Goal: Entertainment & Leisure: Consume media (video, audio)

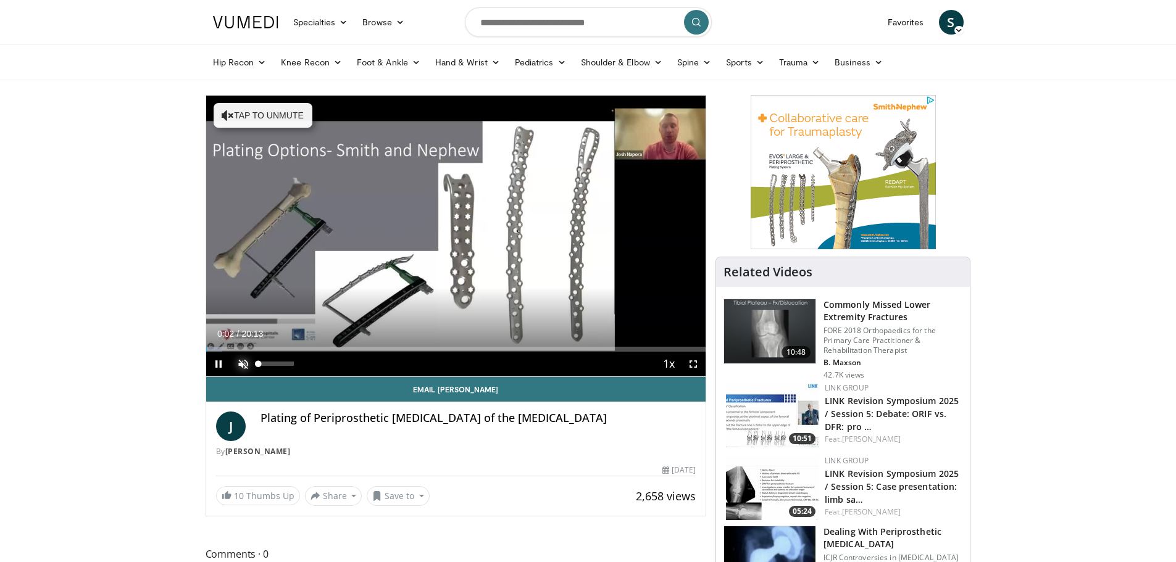
click at [246, 362] on span "Video Player" at bounding box center [243, 364] width 25 height 25
click at [692, 362] on span "Video Player" at bounding box center [693, 364] width 25 height 25
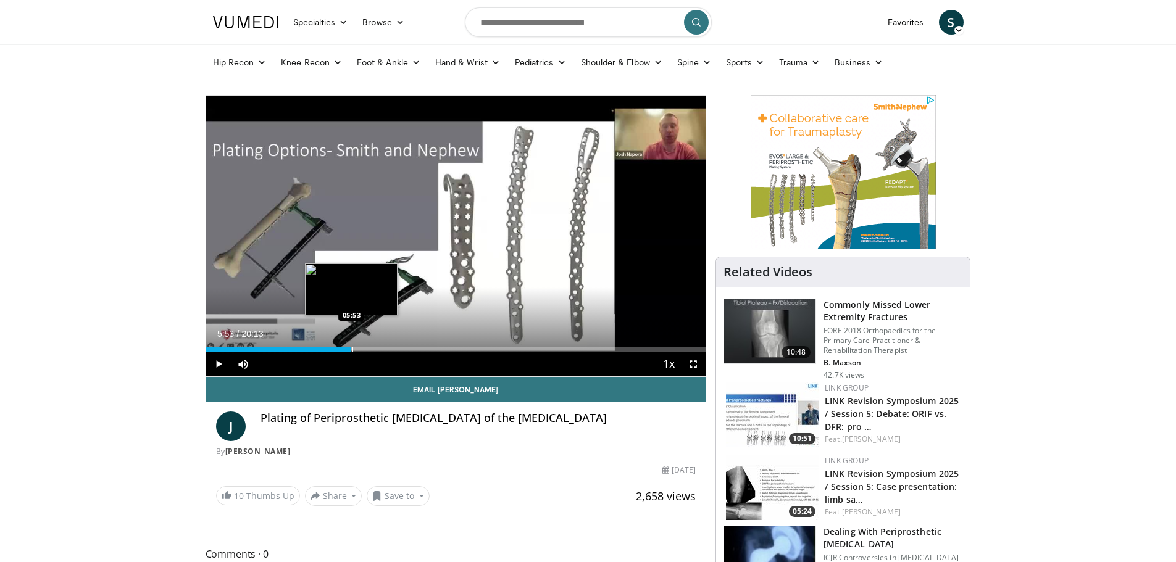
click at [351, 346] on div "Loaded : 0.00% 05:51 05:53" at bounding box center [456, 346] width 500 height 12
click at [694, 364] on span "Video Player" at bounding box center [693, 364] width 25 height 25
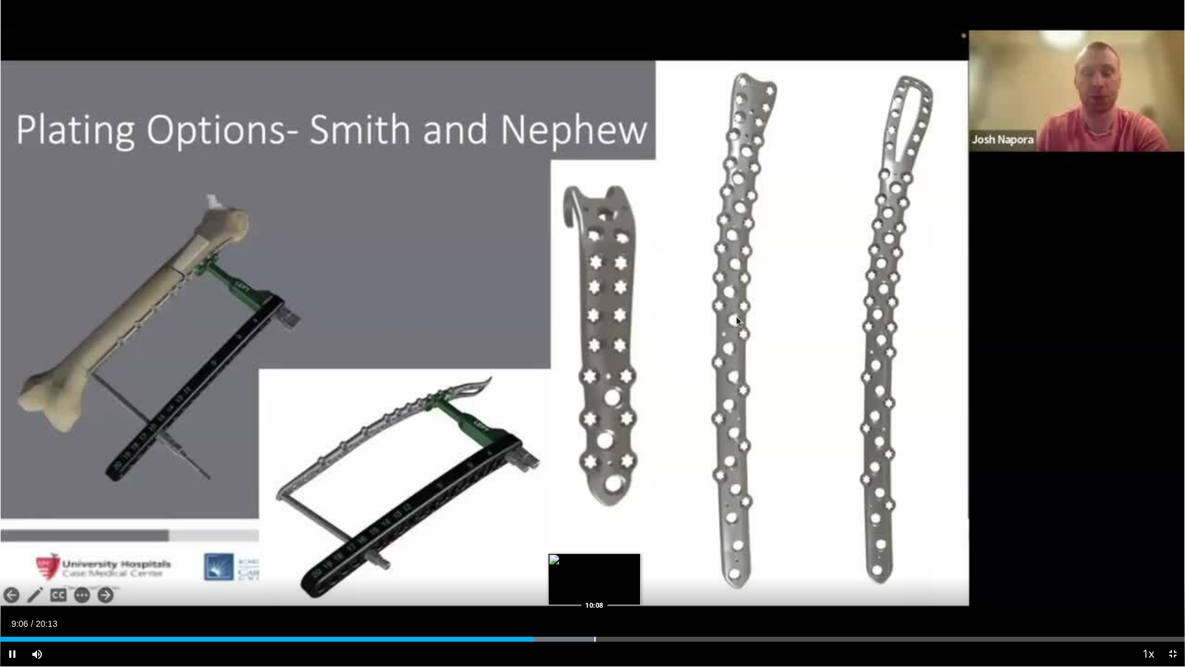
click at [594, 562] on div "Loaded : 50.29% 09:06 10:08" at bounding box center [592, 635] width 1185 height 12
click at [581, 562] on div "Loaded : 55.60% 10:11 09:56" at bounding box center [592, 638] width 1185 height 5
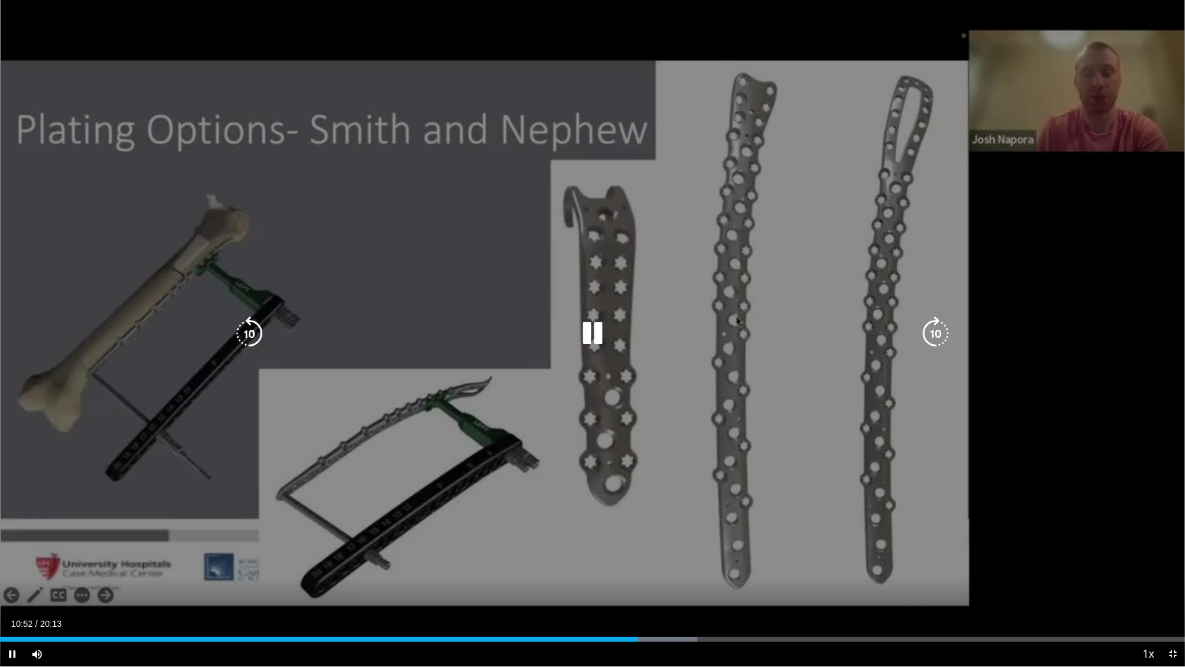
click at [936, 330] on icon "Video Player" at bounding box center [935, 333] width 35 height 35
click at [932, 331] on icon "Video Player" at bounding box center [935, 333] width 35 height 35
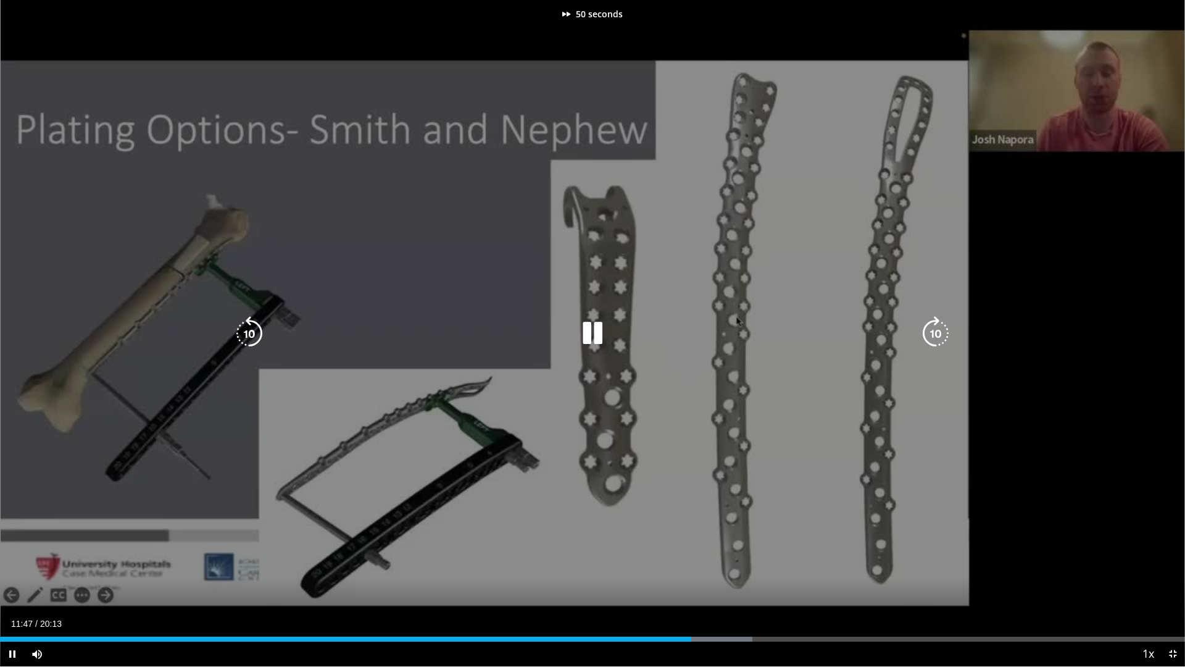
click at [932, 331] on icon "Video Player" at bounding box center [935, 333] width 35 height 35
click at [939, 336] on icon "Video Player" at bounding box center [935, 333] width 35 height 35
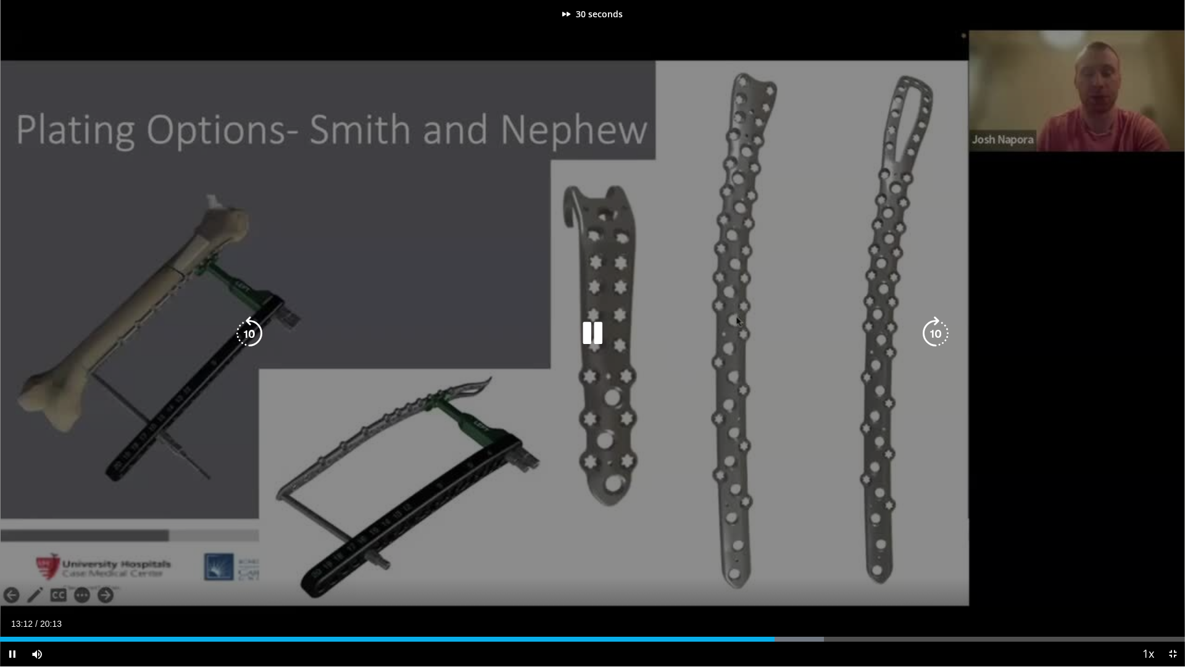
click at [939, 336] on icon "Video Player" at bounding box center [935, 333] width 35 height 35
click at [936, 336] on icon "Video Player" at bounding box center [935, 333] width 35 height 35
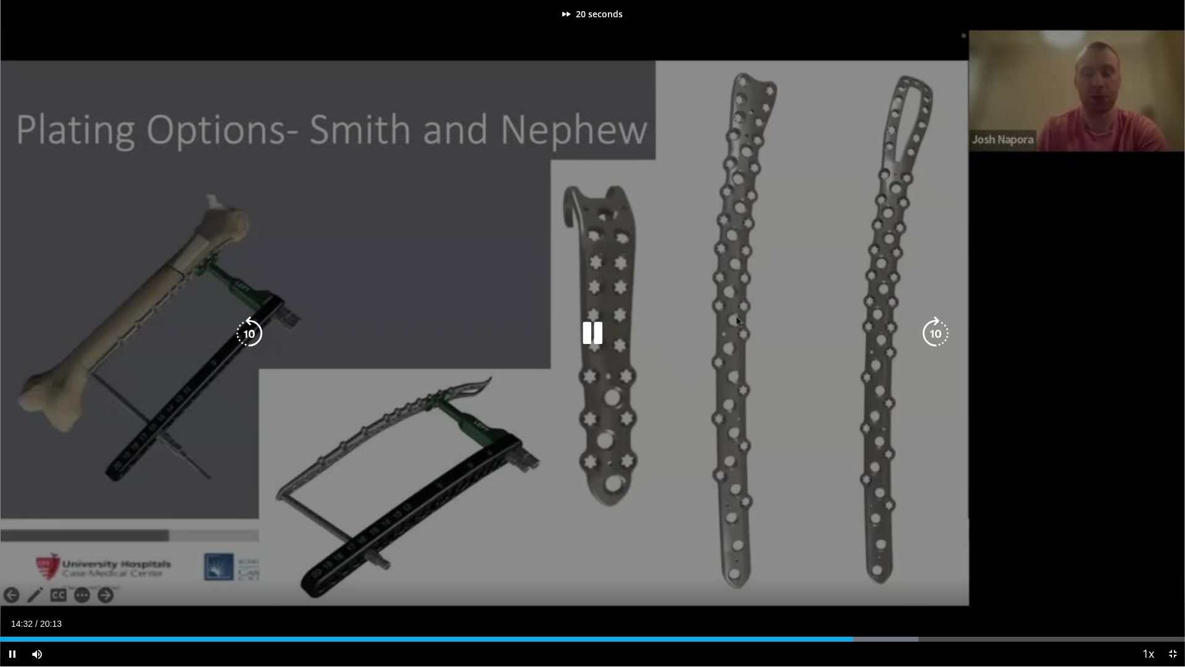
click at [936, 336] on icon "Video Player" at bounding box center [935, 333] width 35 height 35
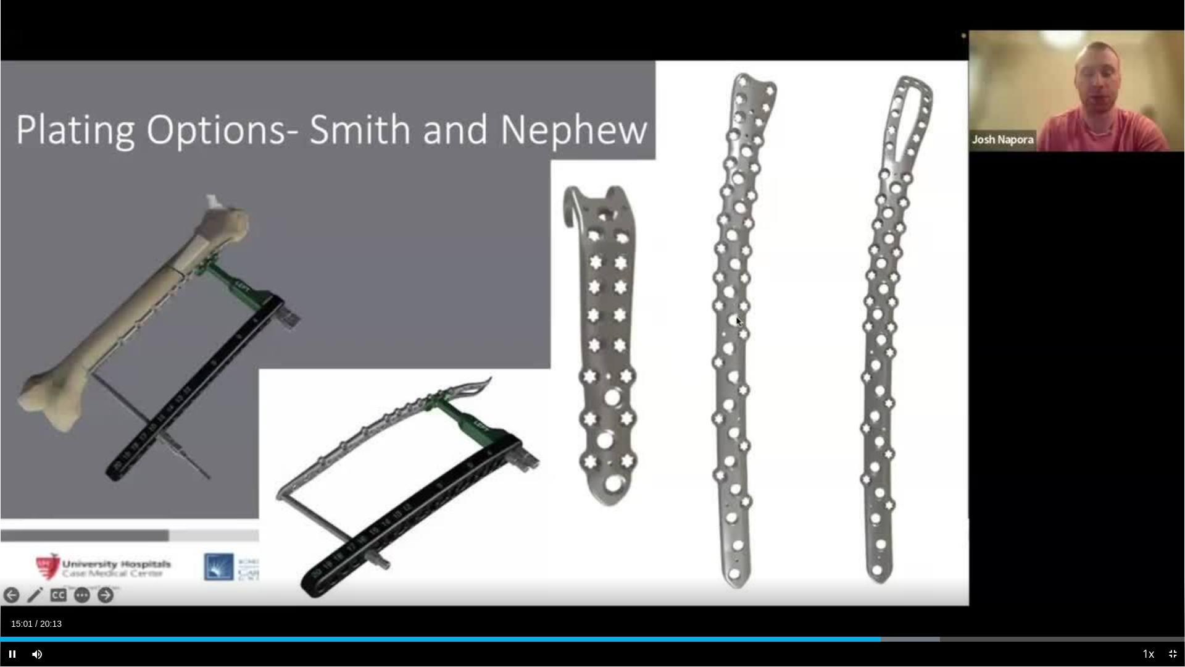
click at [936, 336] on div "10 seconds Tap to unmute" at bounding box center [592, 333] width 1185 height 666
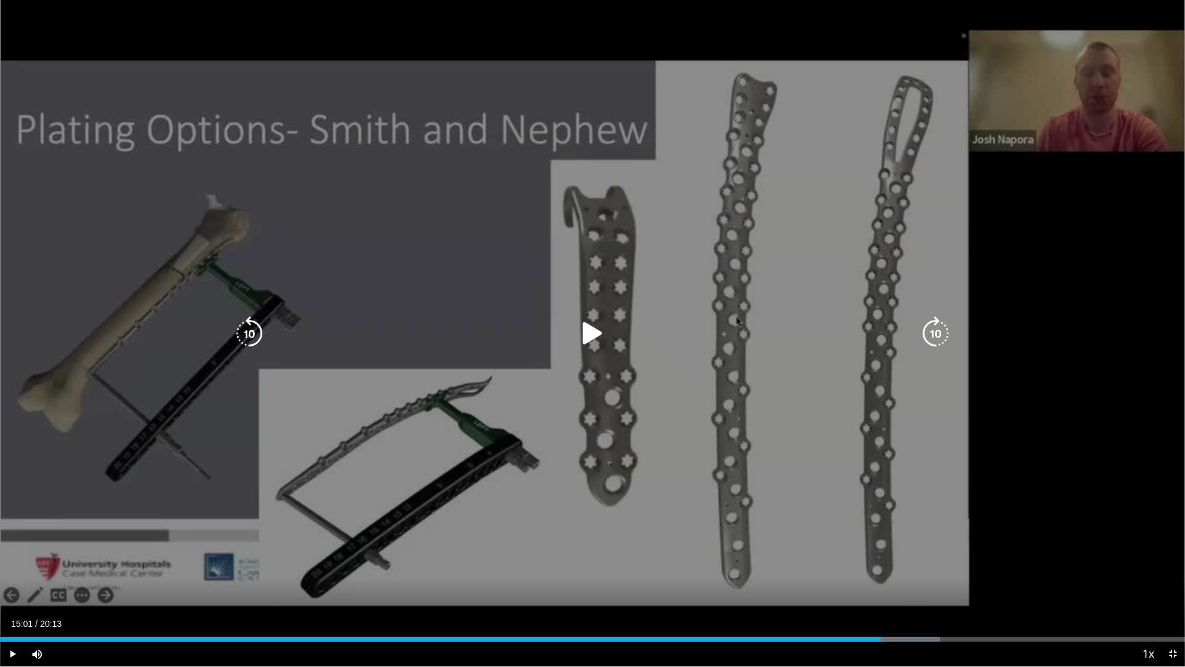
click at [939, 341] on icon "Video Player" at bounding box center [935, 333] width 35 height 35
click at [932, 334] on icon "Video Player" at bounding box center [935, 333] width 35 height 35
click at [591, 334] on icon "Video Player" at bounding box center [592, 333] width 35 height 35
click at [942, 333] on icon "Video Player" at bounding box center [935, 333] width 35 height 35
click at [942, 332] on div "10 seconds Tap to unmute" at bounding box center [592, 333] width 1185 height 666
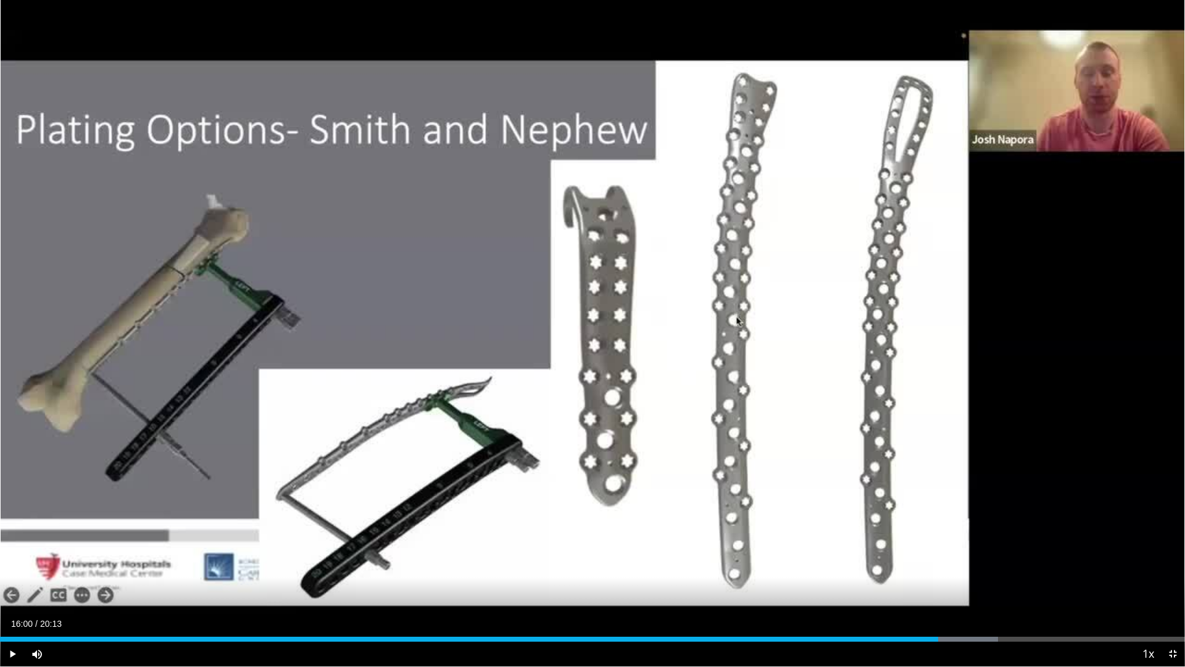
click at [942, 332] on div "10 seconds Tap to unmute" at bounding box center [592, 333] width 1185 height 666
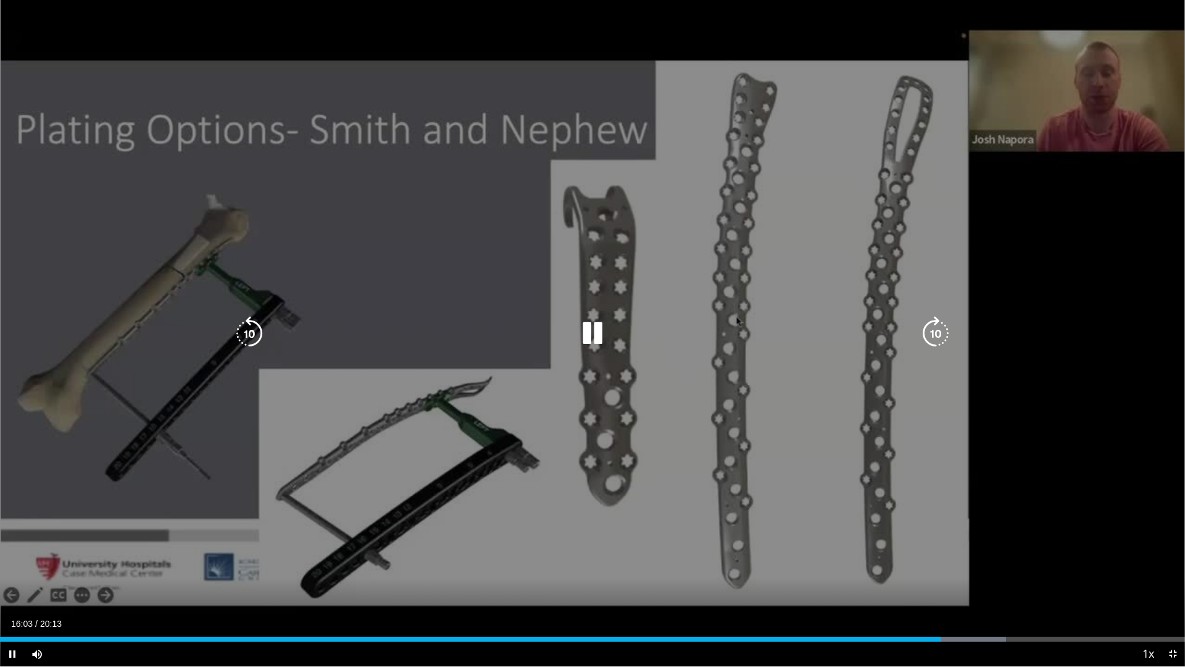
click at [939, 333] on icon "Video Player" at bounding box center [935, 333] width 35 height 35
click at [941, 333] on icon "Video Player" at bounding box center [935, 333] width 35 height 35
click at [939, 330] on icon "Video Player" at bounding box center [935, 333] width 35 height 35
click at [934, 331] on icon "Video Player" at bounding box center [935, 333] width 35 height 35
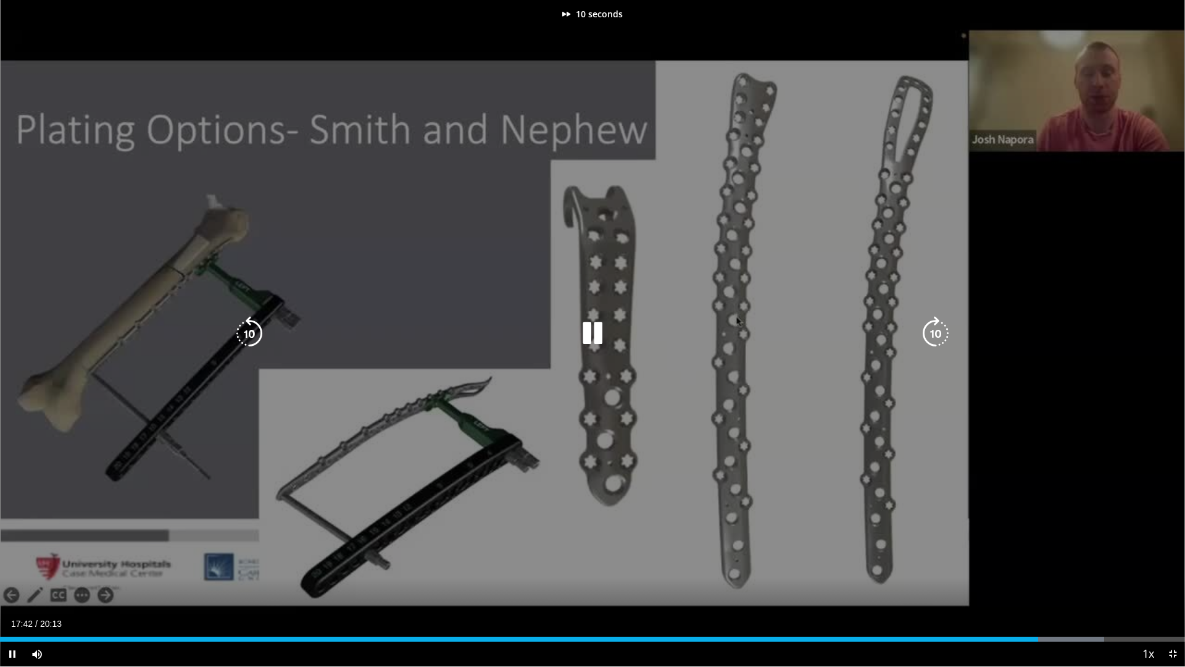
click at [934, 331] on icon "Video Player" at bounding box center [935, 333] width 35 height 35
click at [594, 335] on icon "Video Player" at bounding box center [592, 333] width 35 height 35
click at [936, 331] on icon "Video Player" at bounding box center [935, 333] width 35 height 35
click at [590, 330] on icon "Video Player" at bounding box center [592, 333] width 35 height 35
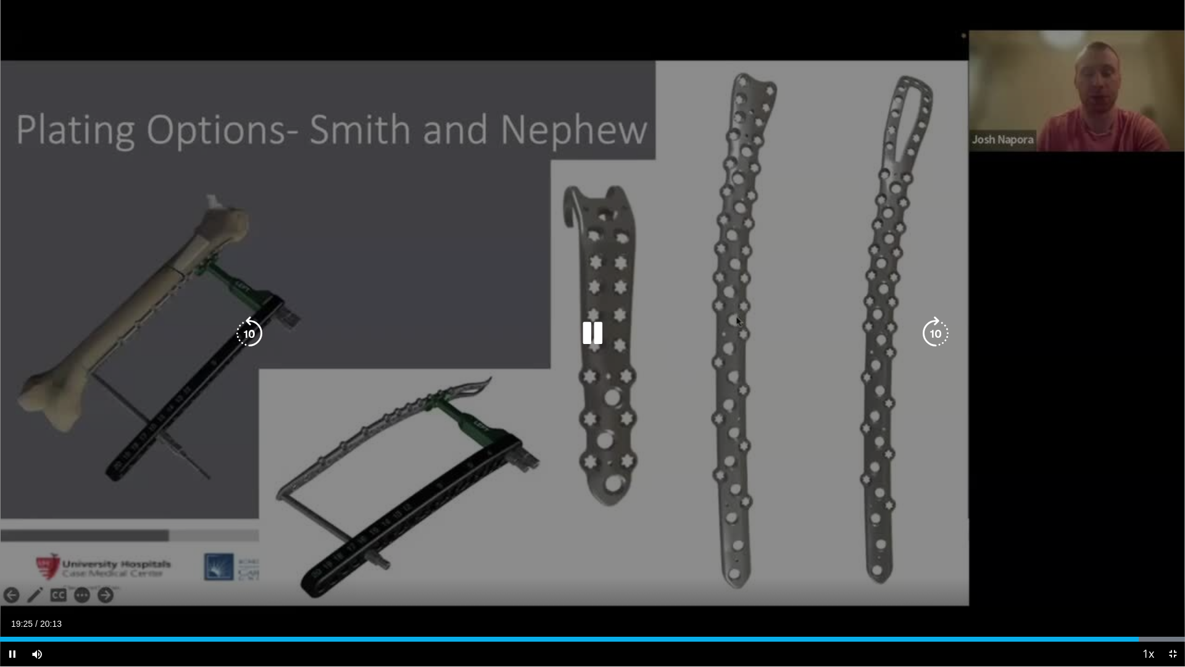
click at [932, 331] on icon "Video Player" at bounding box center [935, 333] width 35 height 35
drag, startPoint x: 591, startPoint y: 330, endPoint x: 601, endPoint y: 320, distance: 14.0
click at [597, 323] on icon "Video Player" at bounding box center [592, 333] width 35 height 35
click at [591, 328] on icon "Video Player" at bounding box center [592, 333] width 35 height 35
click at [936, 332] on icon "Video Player" at bounding box center [935, 333] width 35 height 35
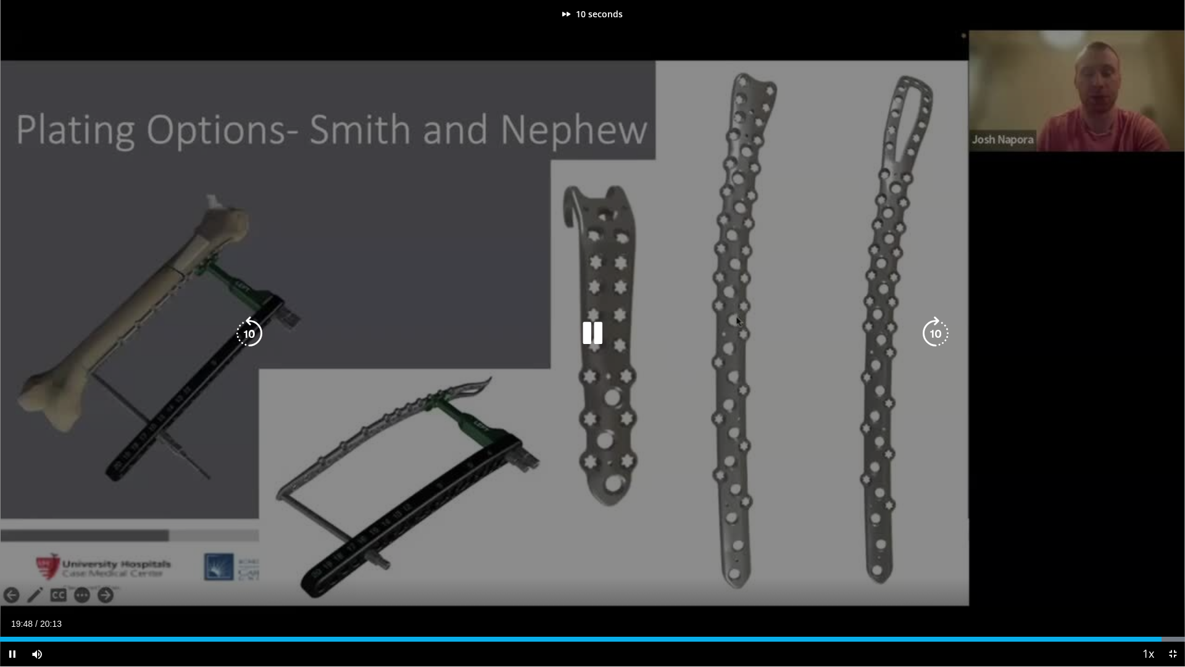
click at [936, 332] on icon "Video Player" at bounding box center [935, 333] width 35 height 35
